Goal: Task Accomplishment & Management: Use online tool/utility

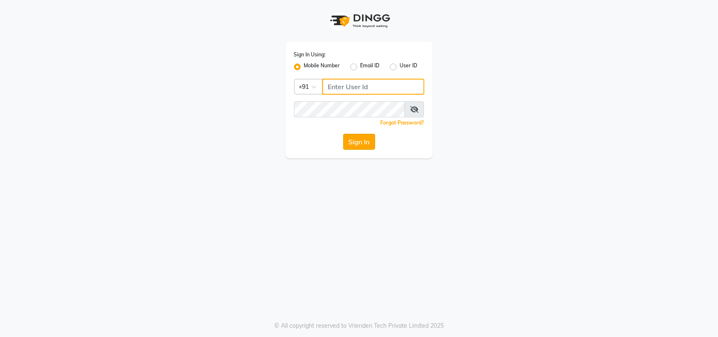
type input "7708887778"
click at [364, 137] on button "Sign In" at bounding box center [359, 142] width 32 height 16
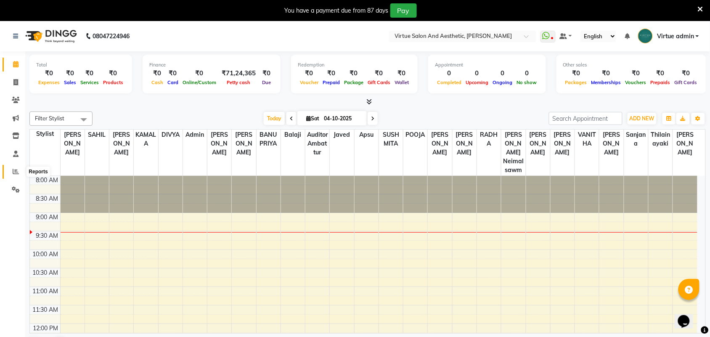
click at [19, 171] on span at bounding box center [15, 172] width 15 height 10
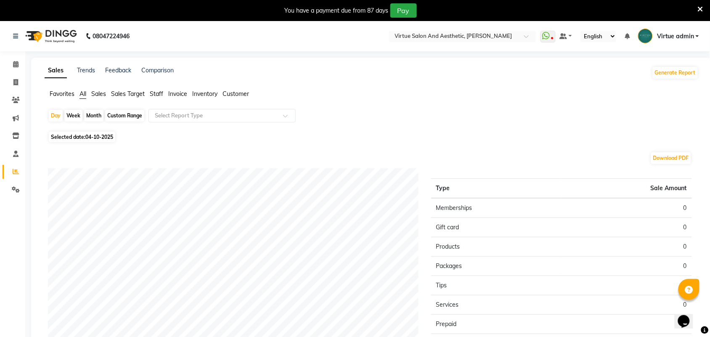
click at [95, 111] on div "Month" at bounding box center [93, 116] width 19 height 12
select select "10"
select select "2025"
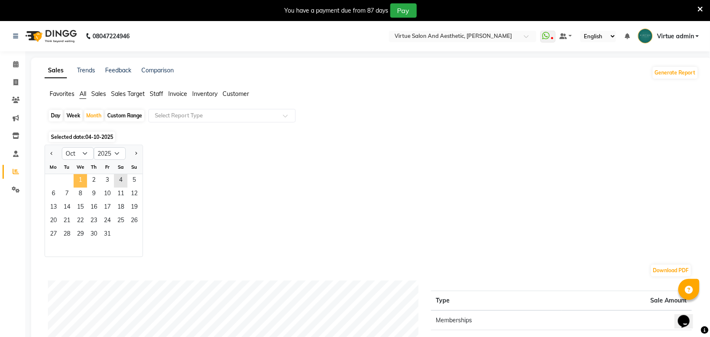
click at [81, 178] on span "1" at bounding box center [80, 180] width 13 height 13
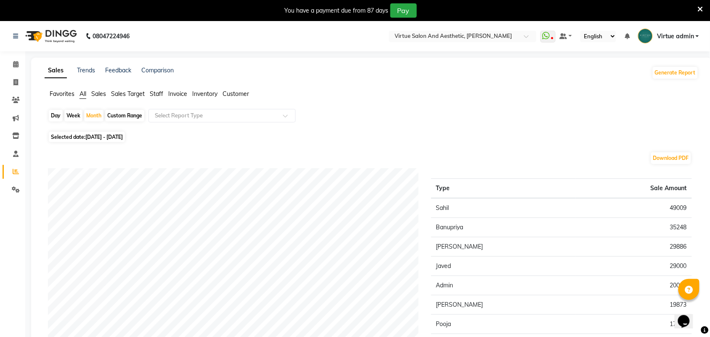
click at [200, 118] on input "text" at bounding box center [213, 115] width 121 height 8
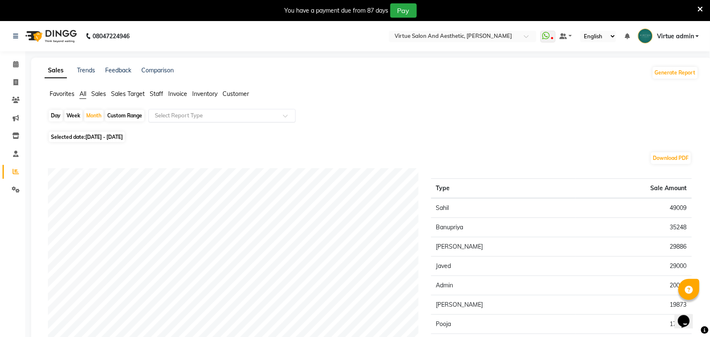
click at [226, 109] on div "Select Report Type" at bounding box center [221, 115] width 147 height 13
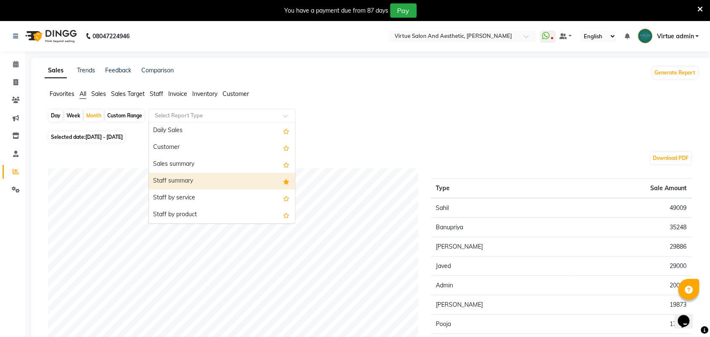
click at [196, 186] on div "Staff summary" at bounding box center [222, 181] width 146 height 17
select select "full_report"
select select "csv"
